Goal: Transaction & Acquisition: Purchase product/service

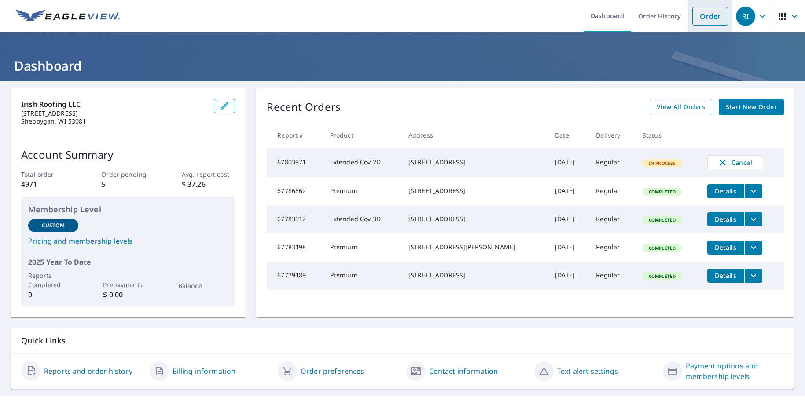
click at [709, 15] on link "Order" at bounding box center [710, 16] width 36 height 18
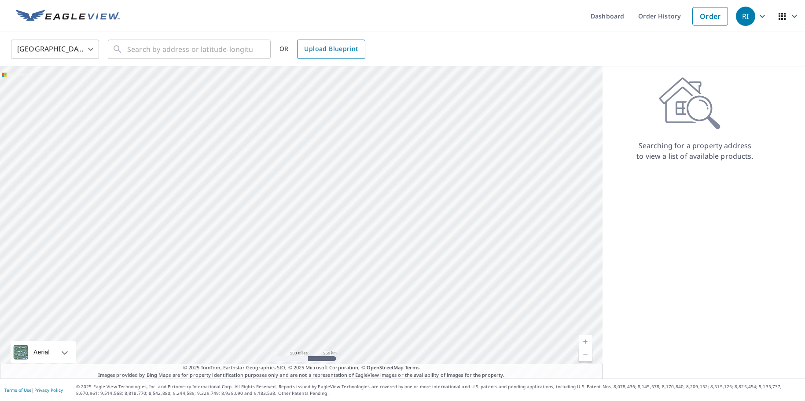
click at [335, 49] on span "Upload Blueprint" at bounding box center [331, 49] width 54 height 11
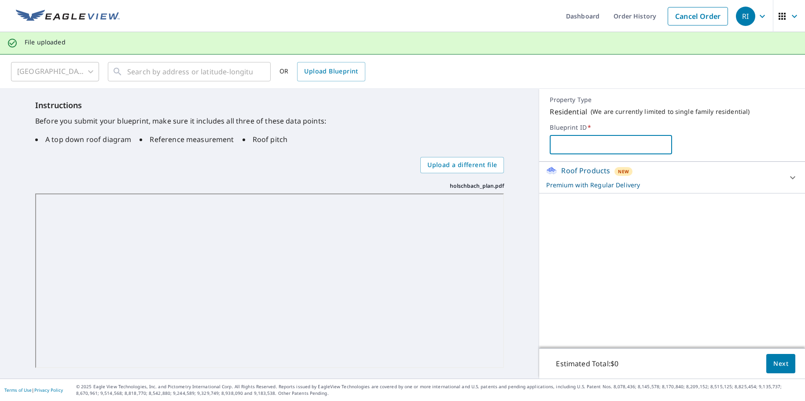
click at [567, 144] on input "text" at bounding box center [611, 144] width 122 height 25
type input "[PERSON_NAME]"
click at [780, 362] on span "Next" at bounding box center [780, 364] width 15 height 11
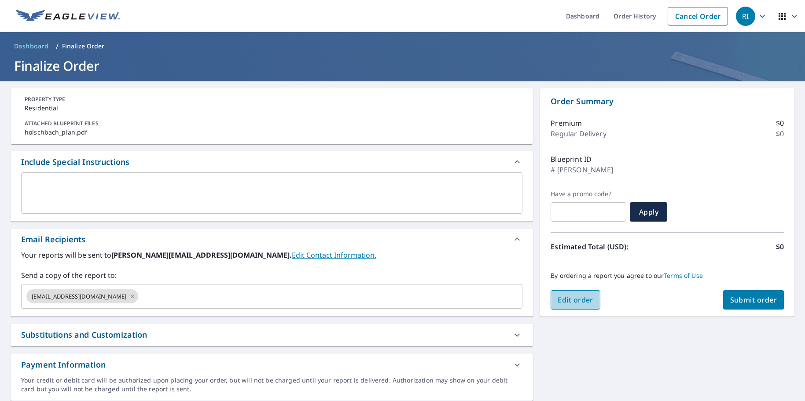
click at [566, 303] on span "Edit order" at bounding box center [576, 300] width 36 height 10
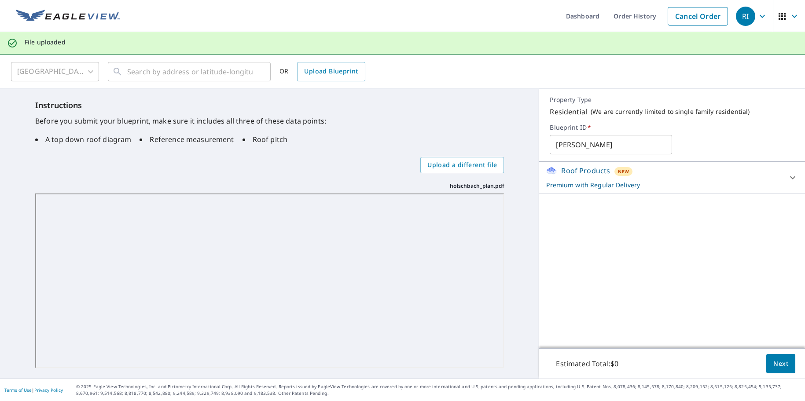
click at [554, 146] on input "[PERSON_NAME]" at bounding box center [611, 144] width 122 height 25
type input "Burger Builders - [GEOGRAPHIC_DATA]"
click at [768, 357] on button "Next" at bounding box center [780, 364] width 29 height 20
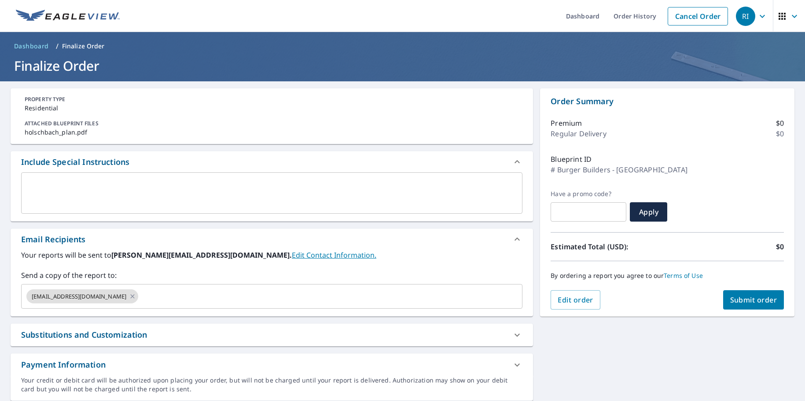
click at [763, 301] on span "Submit order" at bounding box center [753, 300] width 47 height 10
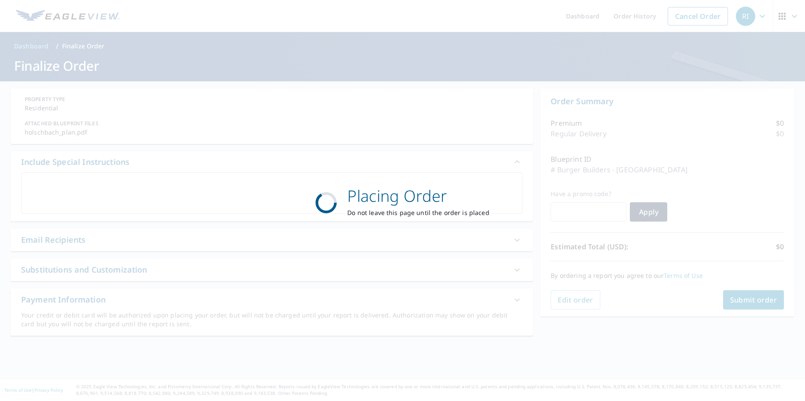
scroll to position [0, 0]
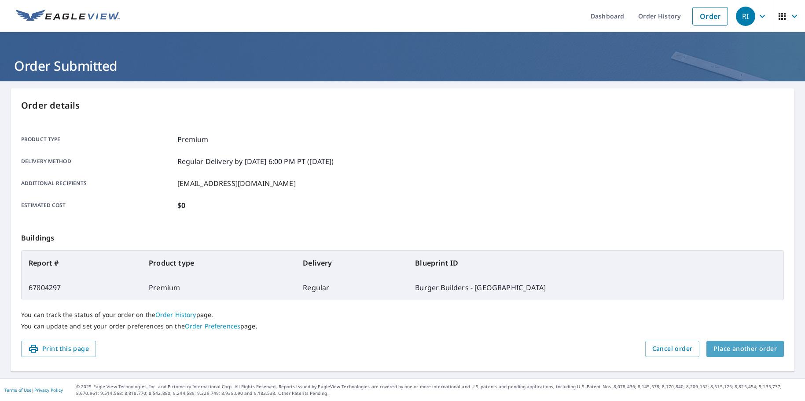
click at [759, 345] on span "Place another order" at bounding box center [744, 349] width 63 height 11
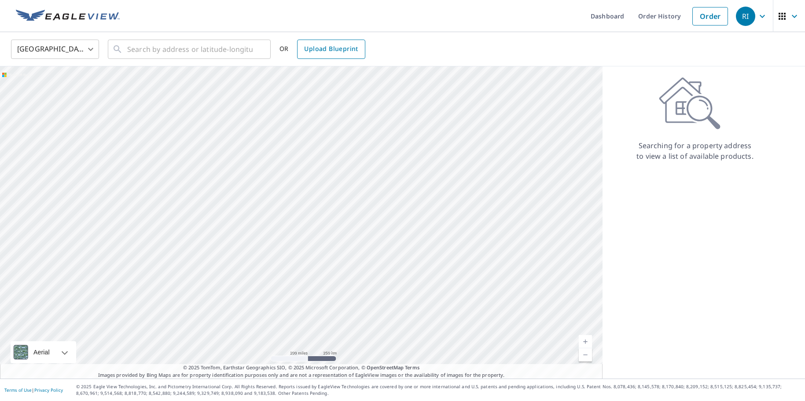
click at [331, 51] on span "Upload Blueprint" at bounding box center [331, 49] width 54 height 11
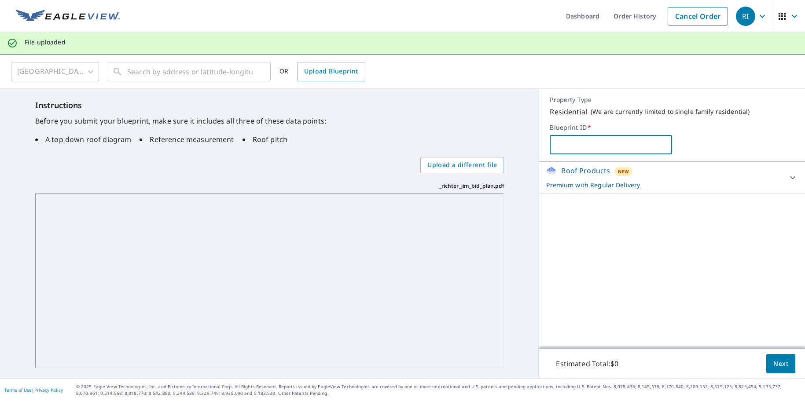
click at [570, 143] on input "text" at bounding box center [611, 144] width 122 height 25
type input "Burger Builders - [PERSON_NAME]"
click at [777, 364] on span "Next" at bounding box center [780, 364] width 15 height 11
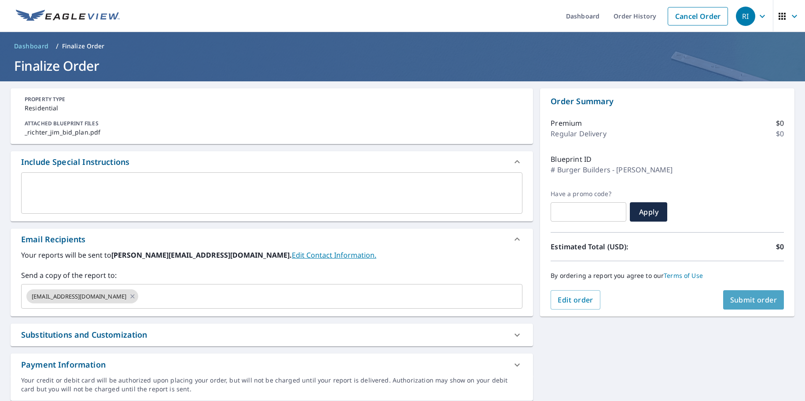
scroll to position [0, 0]
click at [765, 301] on span "Submit order" at bounding box center [753, 300] width 47 height 10
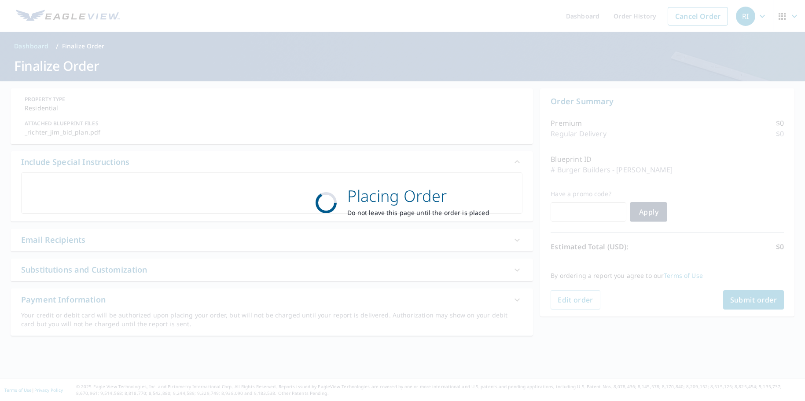
scroll to position [0, 0]
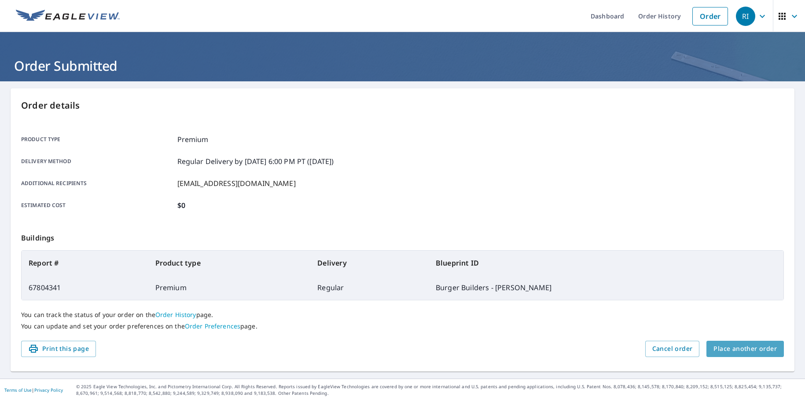
click at [764, 350] on span "Place another order" at bounding box center [744, 349] width 63 height 11
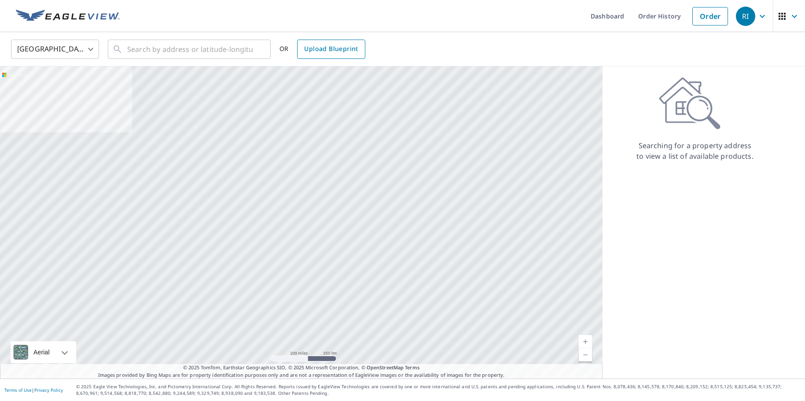
click at [327, 49] on span "Upload Blueprint" at bounding box center [331, 49] width 54 height 11
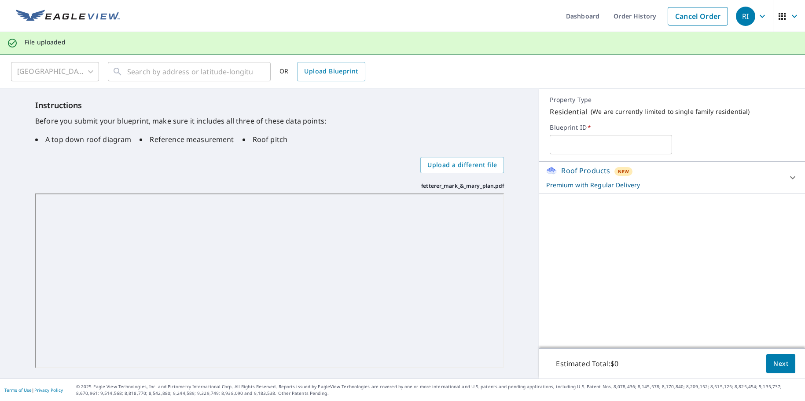
click at [580, 143] on input "text" at bounding box center [611, 144] width 122 height 25
type input "Burger Builders - [PERSON_NAME]"
click at [783, 365] on span "Next" at bounding box center [780, 364] width 15 height 11
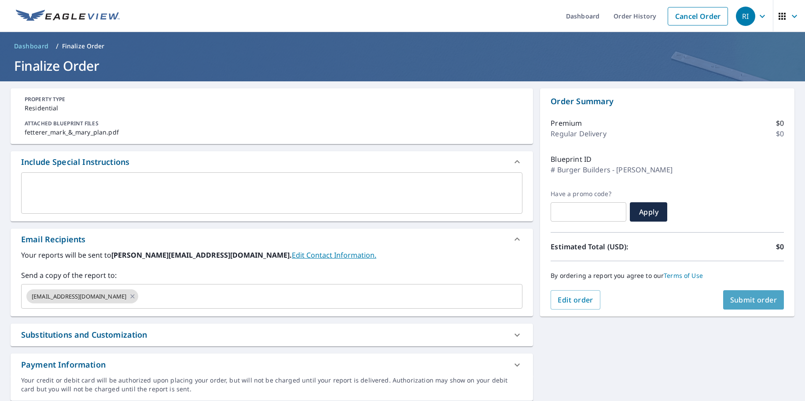
click at [759, 302] on span "Submit order" at bounding box center [753, 300] width 47 height 10
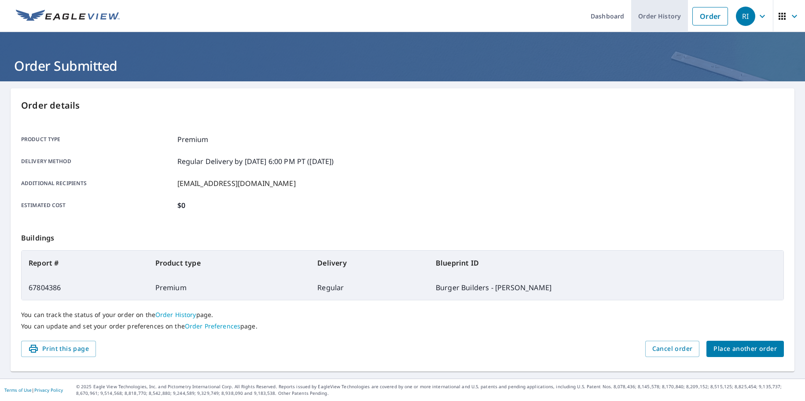
click at [663, 24] on link "Order History" at bounding box center [659, 16] width 57 height 32
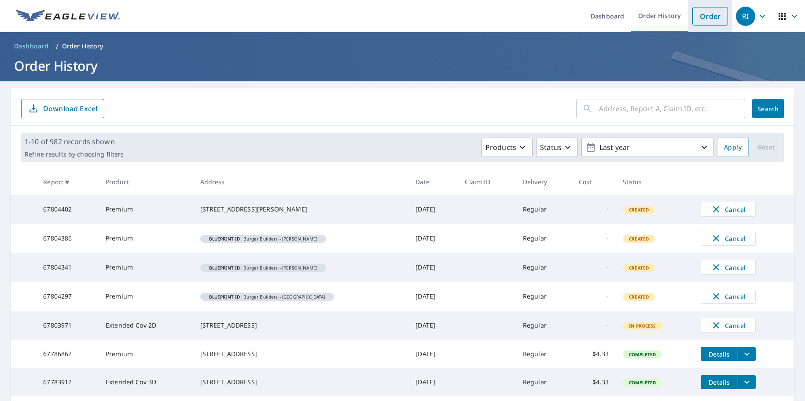
click at [710, 20] on link "Order" at bounding box center [710, 16] width 36 height 18
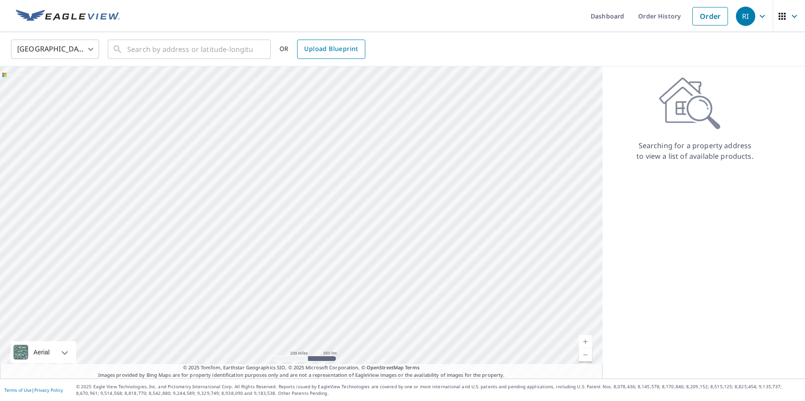
click at [325, 49] on span "Upload Blueprint" at bounding box center [331, 49] width 54 height 11
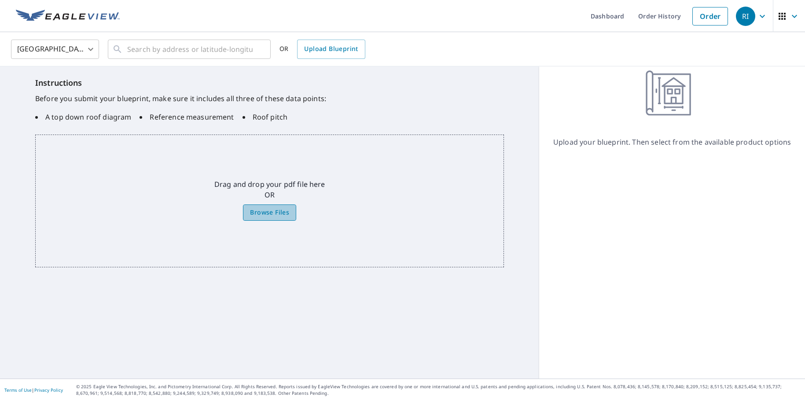
scroll to position [0, 0]
click at [260, 214] on span "Browse Files" at bounding box center [269, 212] width 39 height 11
click at [0, 0] on input "Browse Files" at bounding box center [0, 0] width 0 height 0
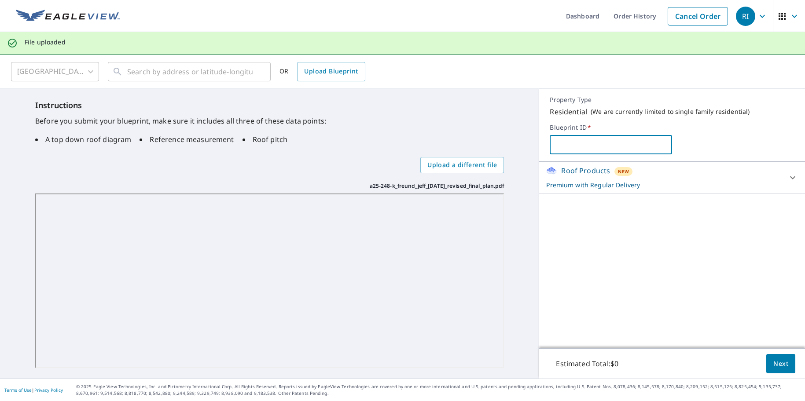
click at [572, 142] on input "text" at bounding box center [611, 144] width 122 height 25
type input "[PERSON_NAME]"
click at [786, 366] on span "Next" at bounding box center [780, 364] width 15 height 11
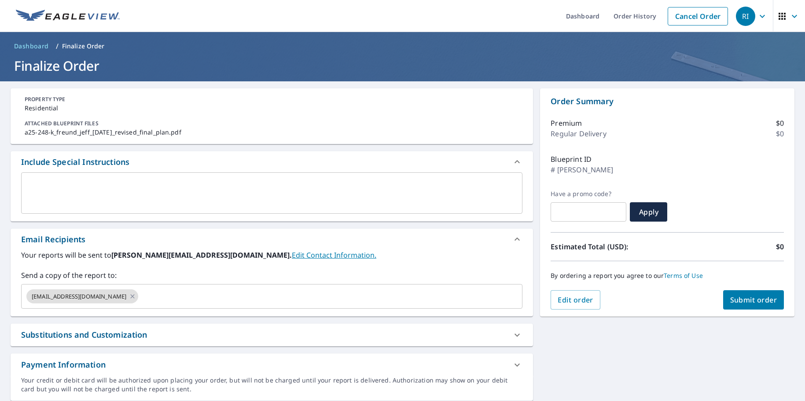
click at [749, 301] on span "Submit order" at bounding box center [753, 300] width 47 height 10
